Goal: Find specific page/section: Find specific page/section

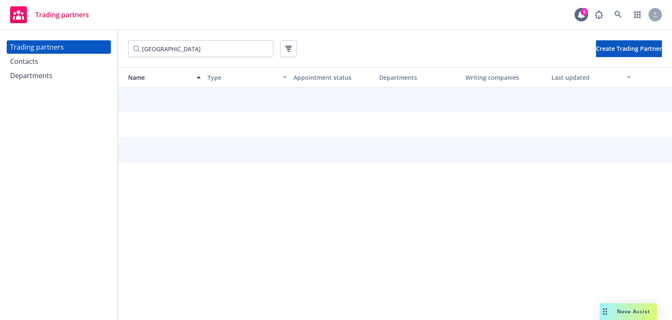
type input "[GEOGRAPHIC_DATA]"
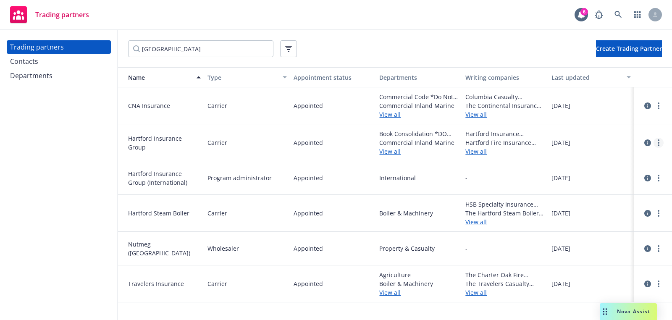
click at [655, 145] on link "more" at bounding box center [658, 143] width 10 height 10
click at [625, 170] on link "View departments" at bounding box center [616, 176] width 94 height 17
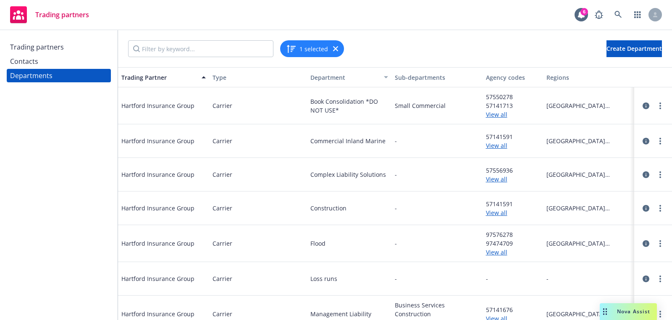
click at [486, 108] on span "57141713" at bounding box center [513, 105] width 54 height 9
click at [495, 117] on link "View all" at bounding box center [513, 114] width 54 height 9
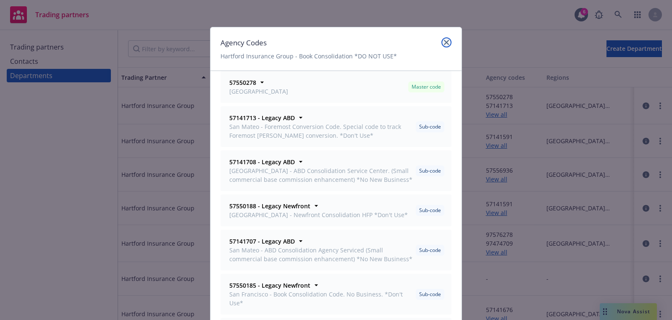
click at [449, 46] on link "close" at bounding box center [446, 42] width 10 height 10
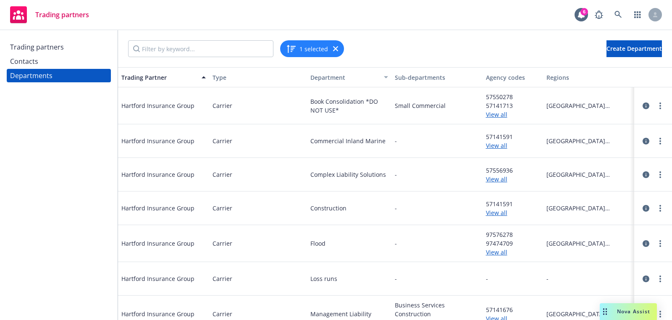
click at [494, 149] on link "View all" at bounding box center [513, 145] width 54 height 9
